Goal: Information Seeking & Learning: Learn about a topic

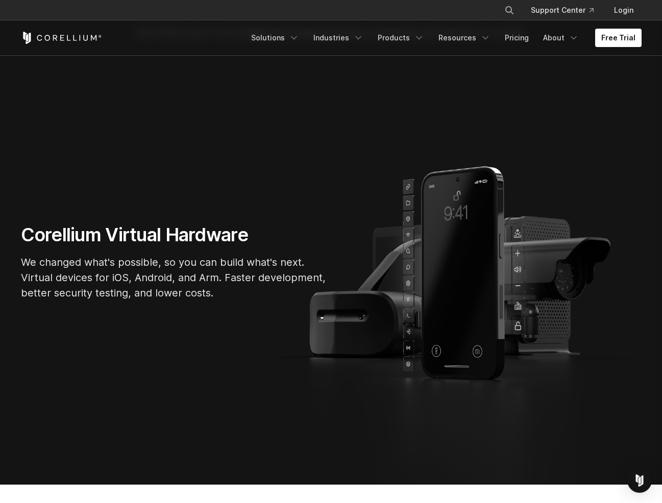
scroll to position [50, 0]
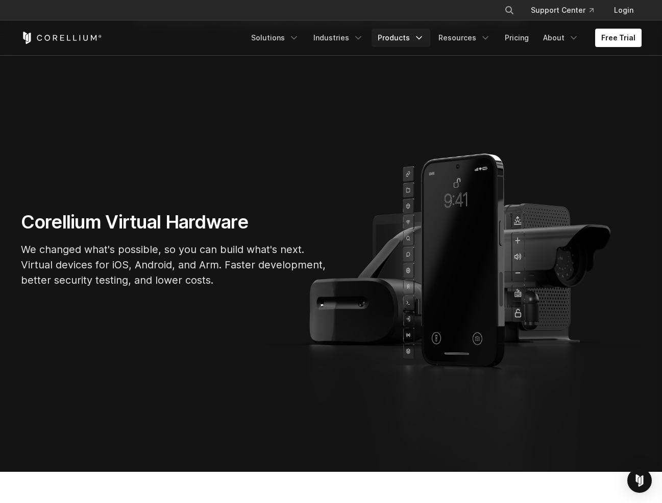
click at [403, 37] on link "Products" at bounding box center [401, 38] width 59 height 18
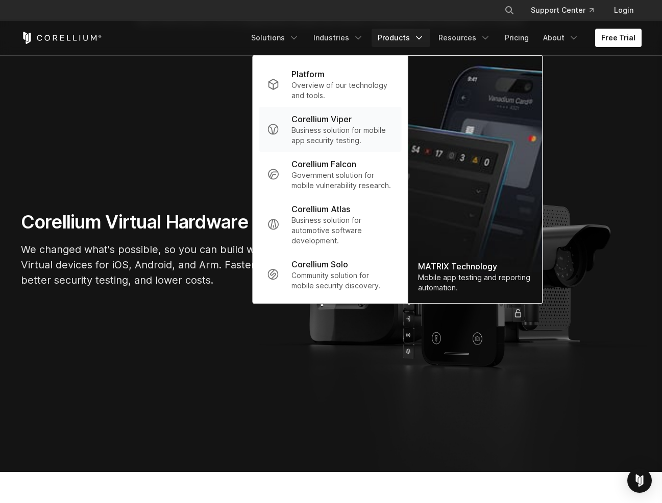
click at [325, 115] on p "Corellium Viper" at bounding box center [322, 119] width 60 height 12
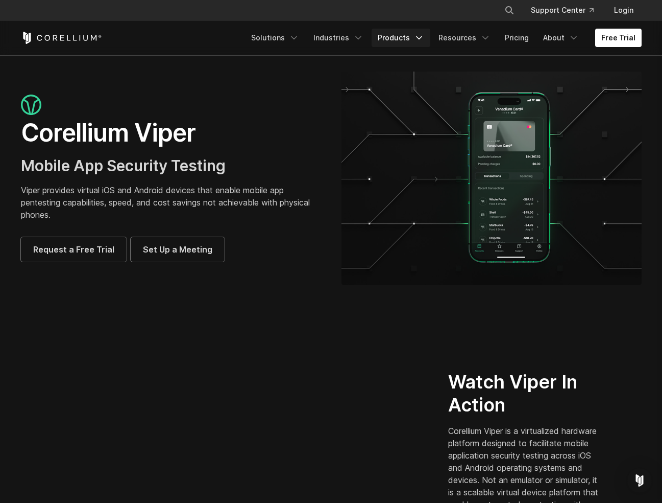
click at [408, 39] on link "Products" at bounding box center [401, 38] width 59 height 18
click at [406, 35] on link "Products" at bounding box center [401, 38] width 59 height 18
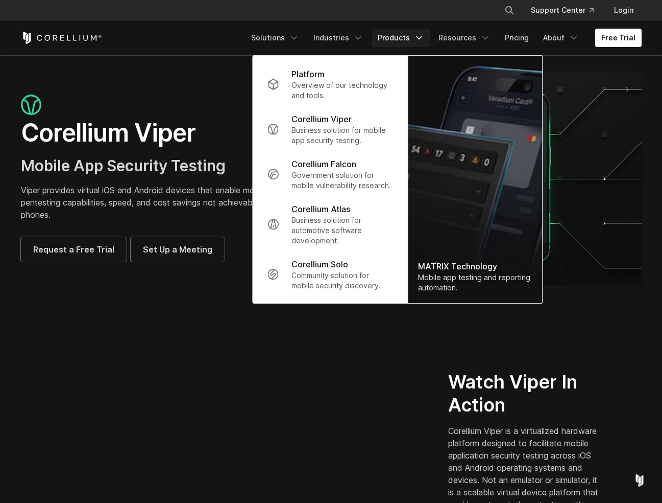
click at [356, 163] on p "Corellium Falcon" at bounding box center [324, 164] width 65 height 12
